Goal: Information Seeking & Learning: Check status

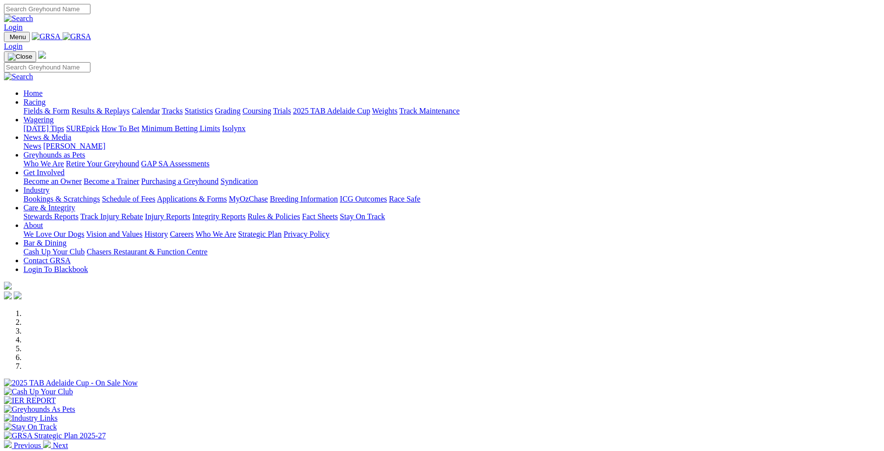
click at [246, 212] on link "Integrity Reports" at bounding box center [218, 216] width 53 height 8
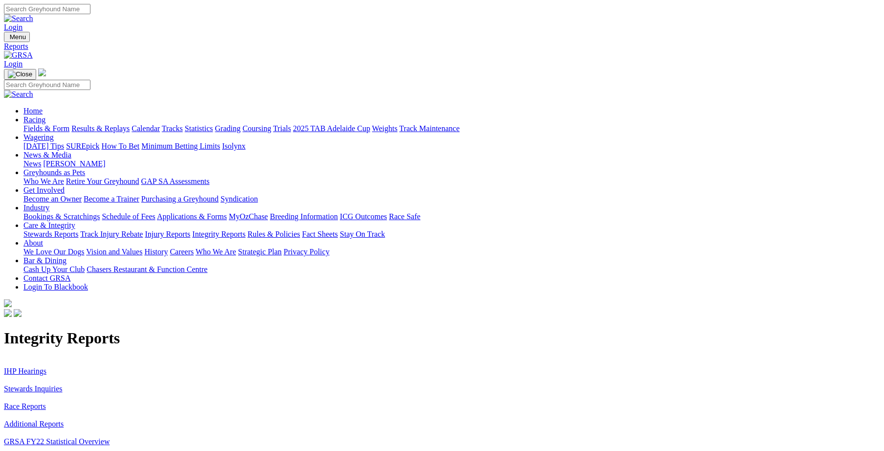
click at [63, 384] on link "Stewards Inquiries" at bounding box center [33, 388] width 59 height 8
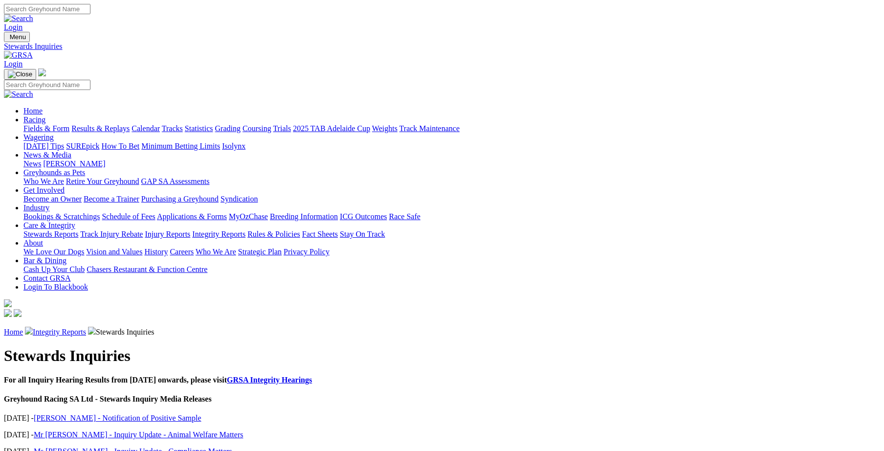
click at [181, 414] on link "Miss Di Wilson - Notification of Positive Sample" at bounding box center [118, 418] width 168 height 8
